Goal: Use online tool/utility: Utilize a website feature to perform a specific function

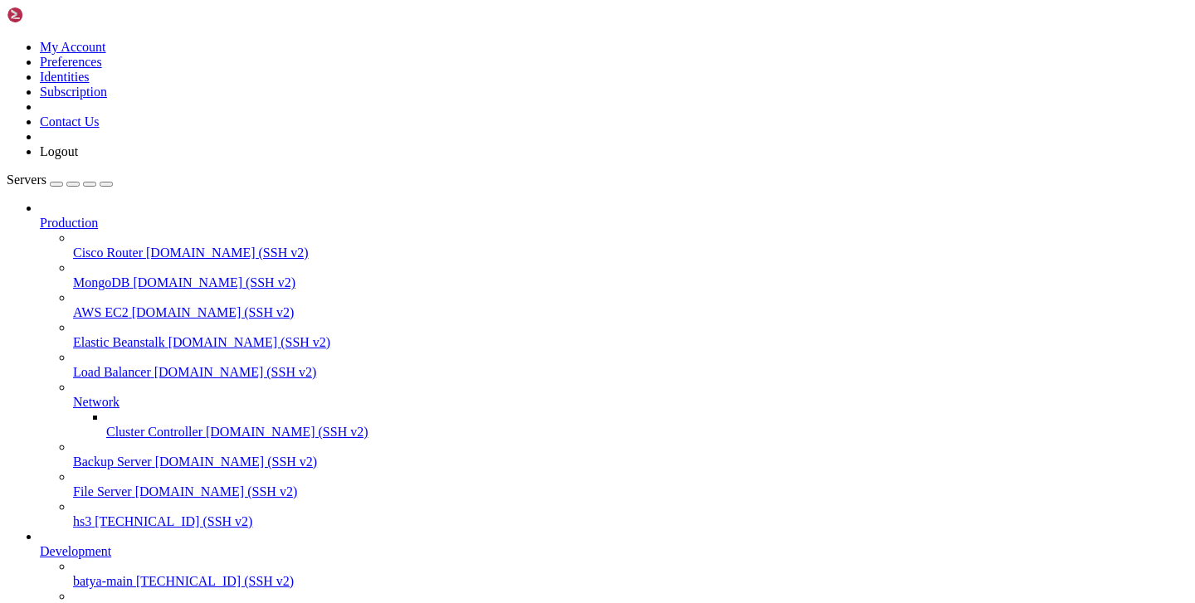
scroll to position [154, 0]
click at [136, 574] on span "[TECHNICAL_ID] (SSH v2)" at bounding box center [215, 581] width 158 height 14
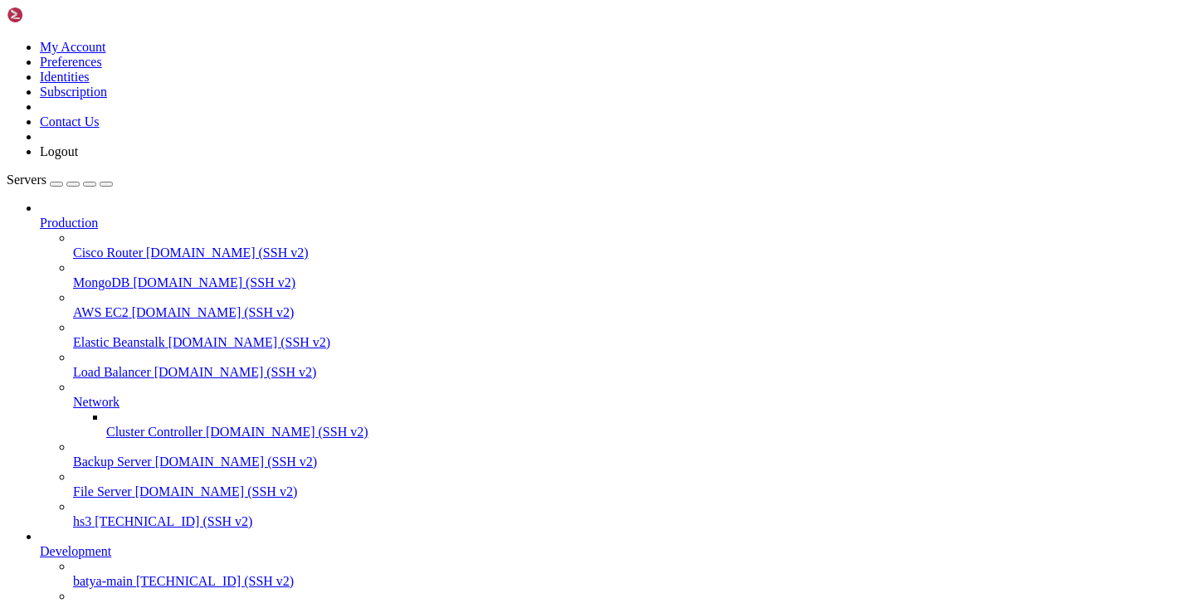
scroll to position [109, 0]
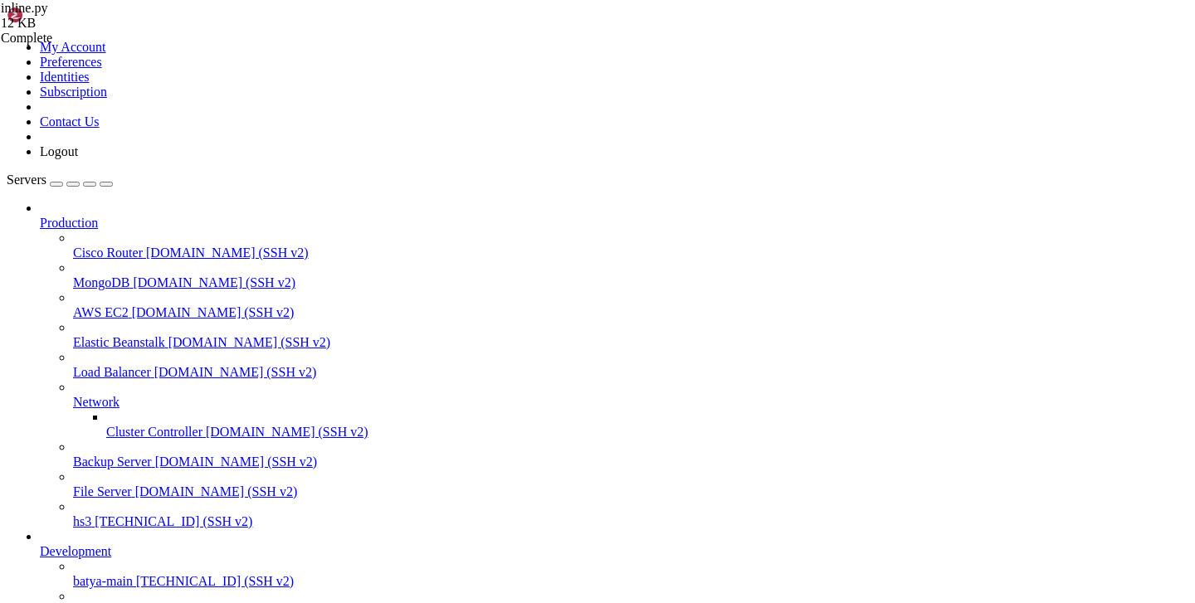
type input "/var/service/batya_vpn_bot"
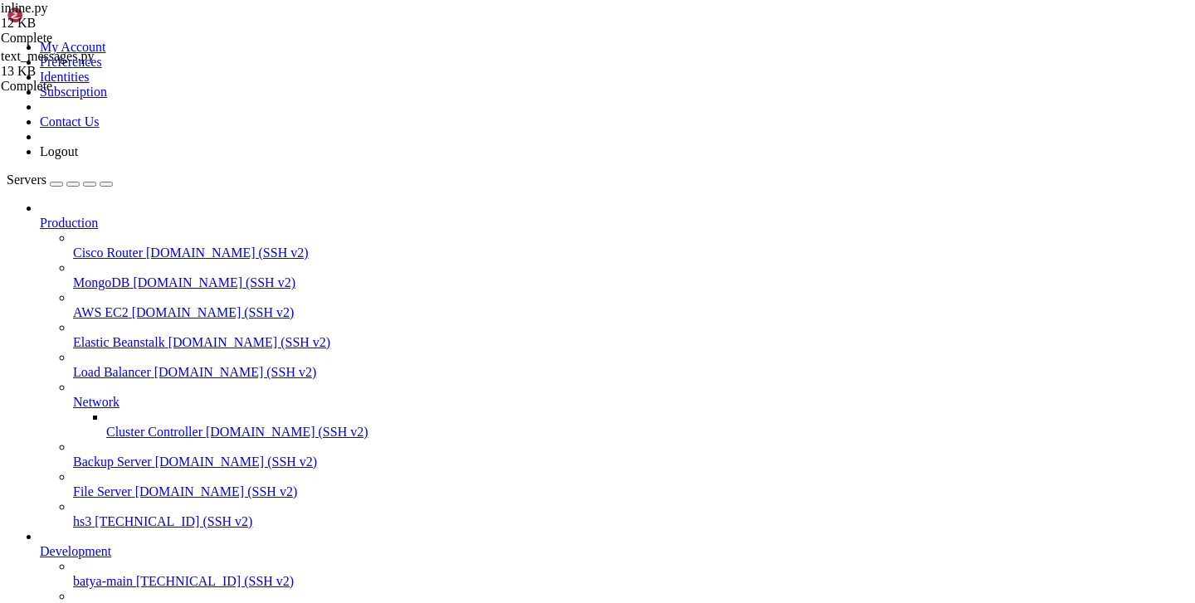
click at [76, 515] on span "hs3" at bounding box center [82, 522] width 18 height 14
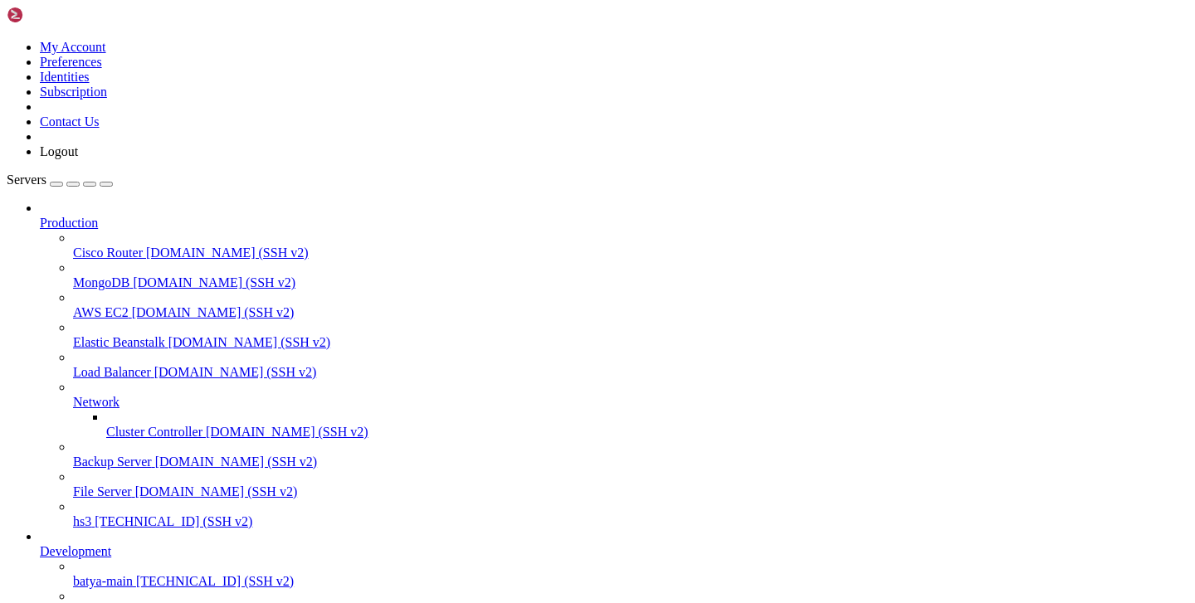
type input "/etc/opt"
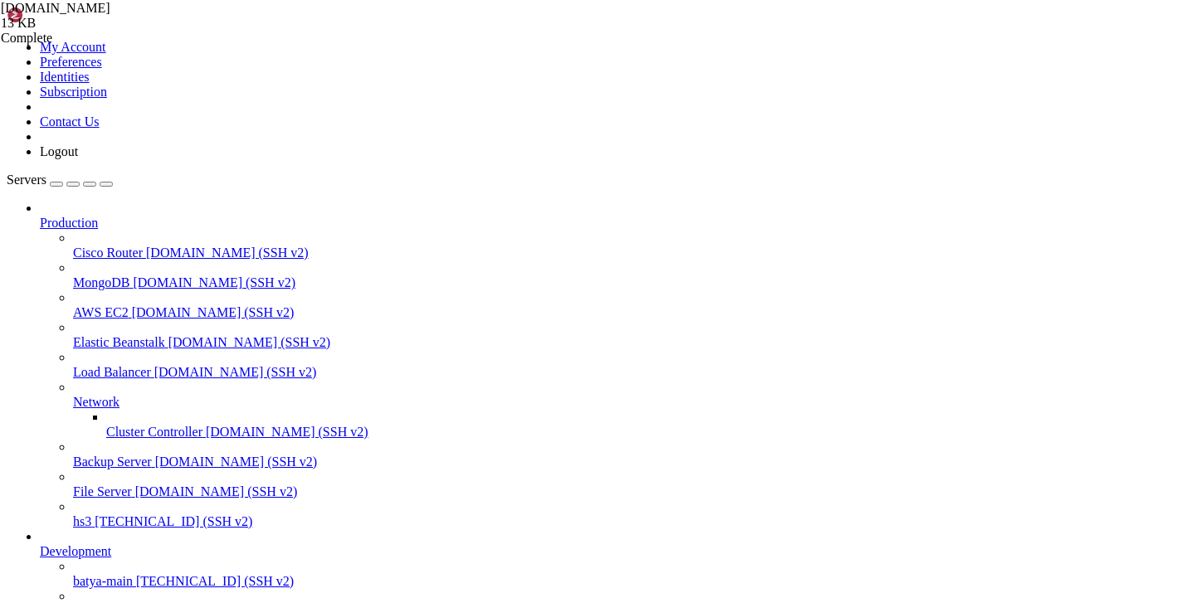
copy span "[TECHNICAL_ID]"
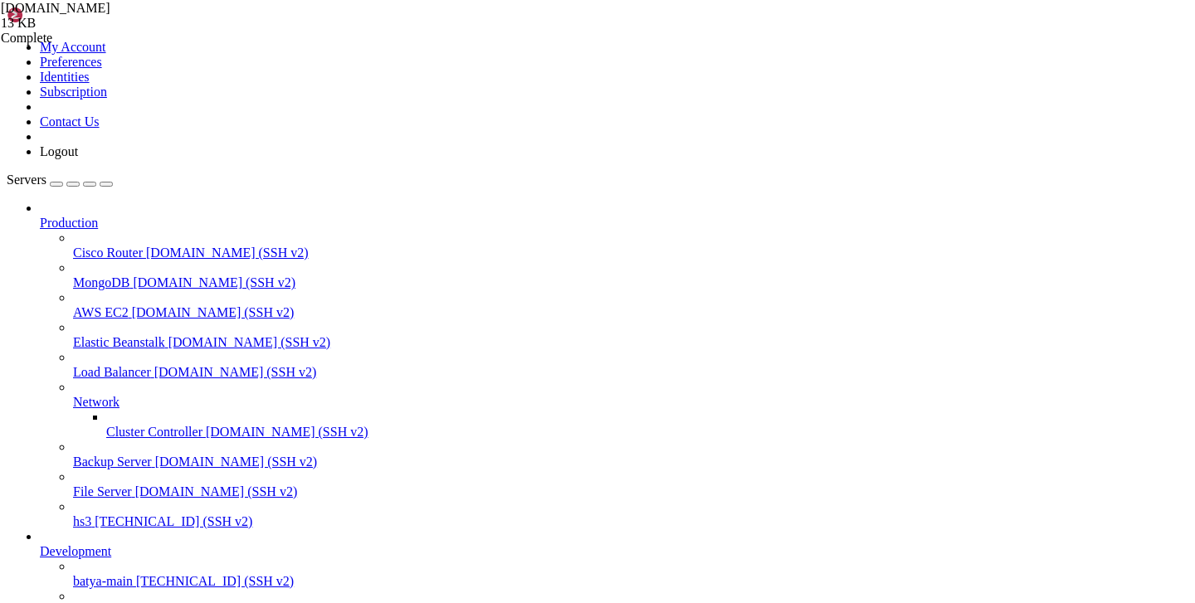
scroll to position [124, 0]
copy span "[DOMAIN_NAME]"
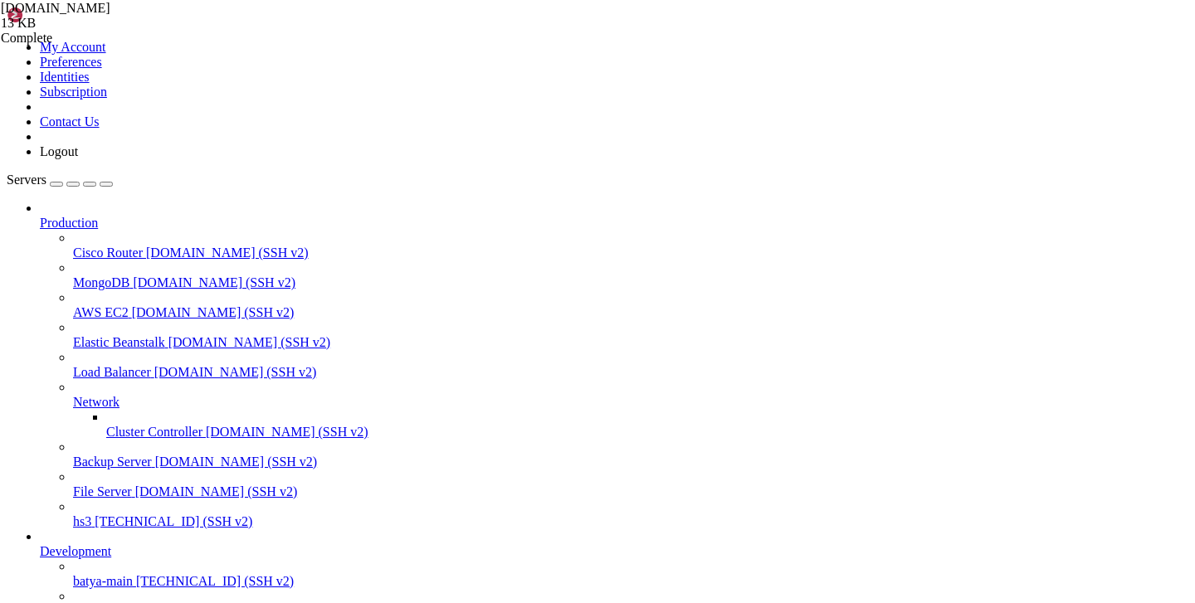
copy x-row "xtls-rprx-vision"
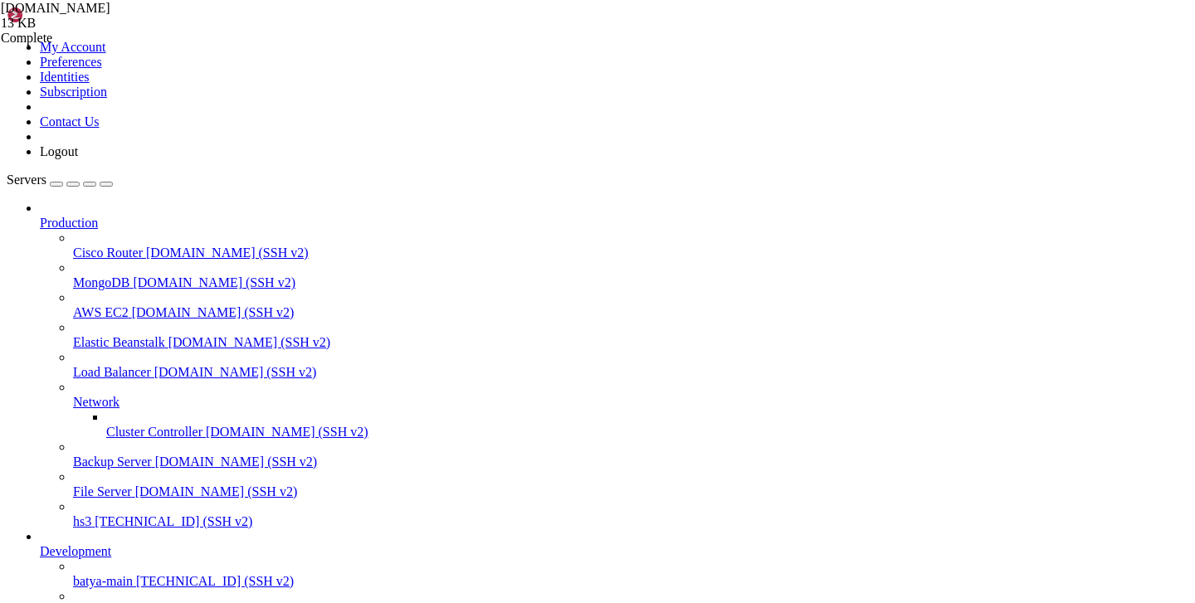
copy span "6yIfOnQopALuwt6yPD"
drag, startPoint x: 256, startPoint y: 1503, endPoint x: 15, endPoint y: 1188, distance: 397.3
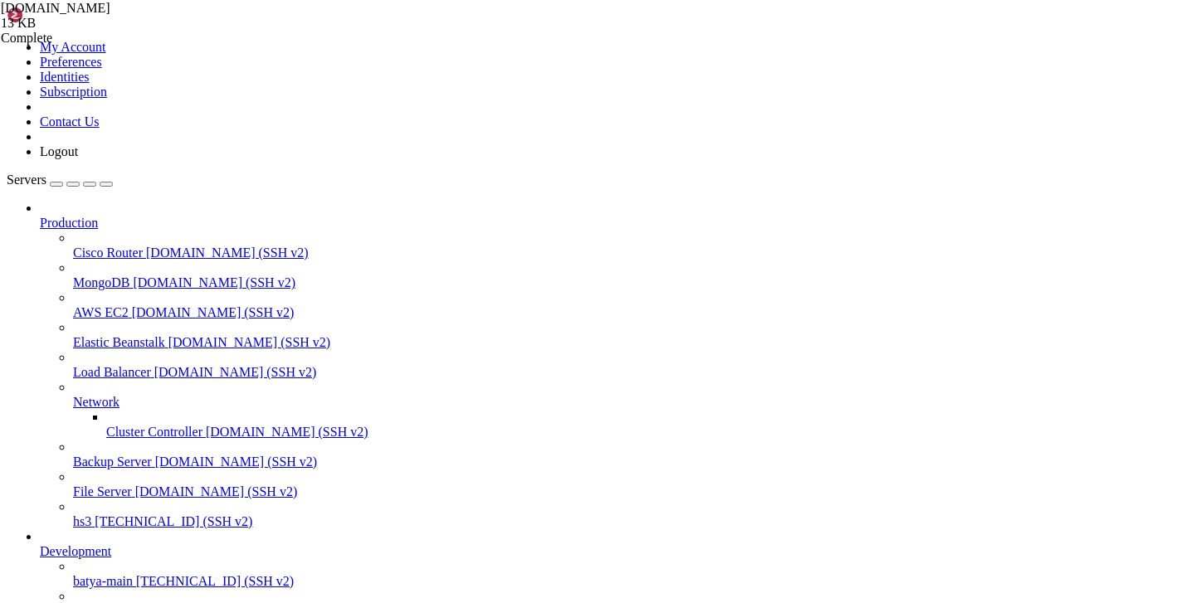
copy div "Lore ipsum: Dol Sit 93 85:55:79 3990 amet 84.358.73.72 cons@adipis-79243:~# el …"
drag, startPoint x: 242, startPoint y: 1505, endPoint x: 27, endPoint y: 1126, distance: 435.3
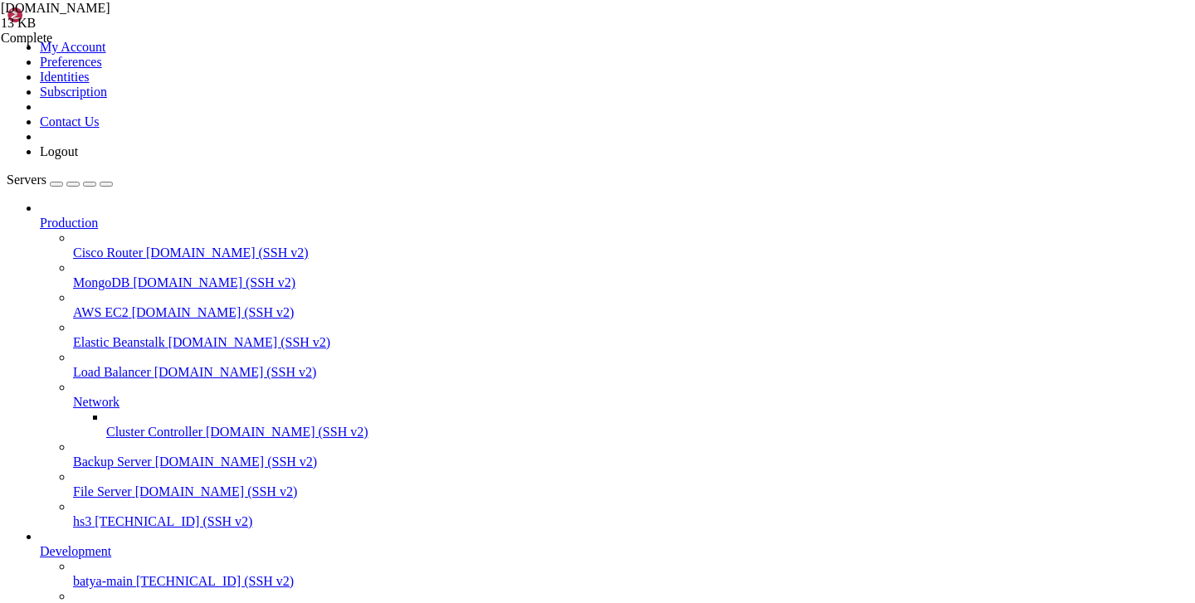
drag, startPoint x: 16, startPoint y: 1136, endPoint x: 326, endPoint y: 1503, distance: 481.2
copy div "*** Loremi dolorsi ametcons *** Adip elits: Doe Tem 17 53:18:20 9476 inci 62.56…"
